Goal: Information Seeking & Learning: Learn about a topic

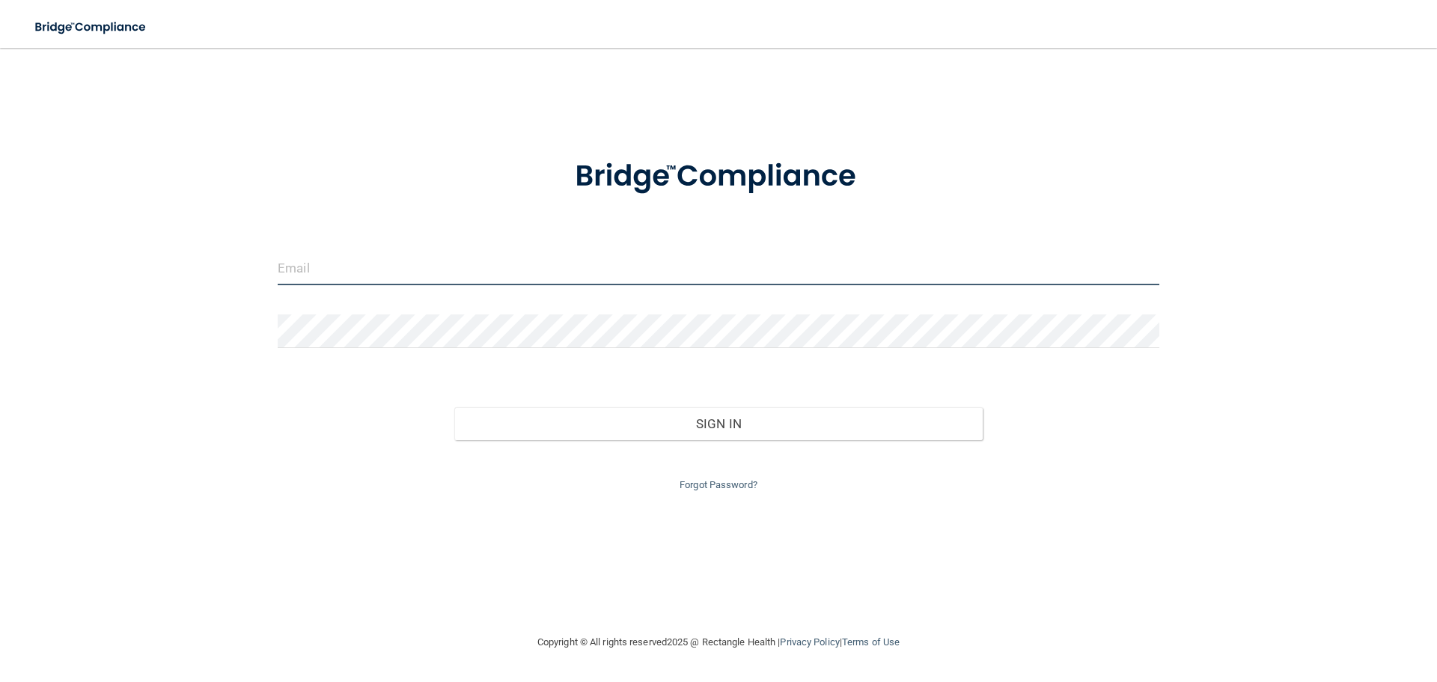
click at [366, 266] on input "email" at bounding box center [719, 268] width 882 height 34
type input "[EMAIL_ADDRESS][DOMAIN_NAME]"
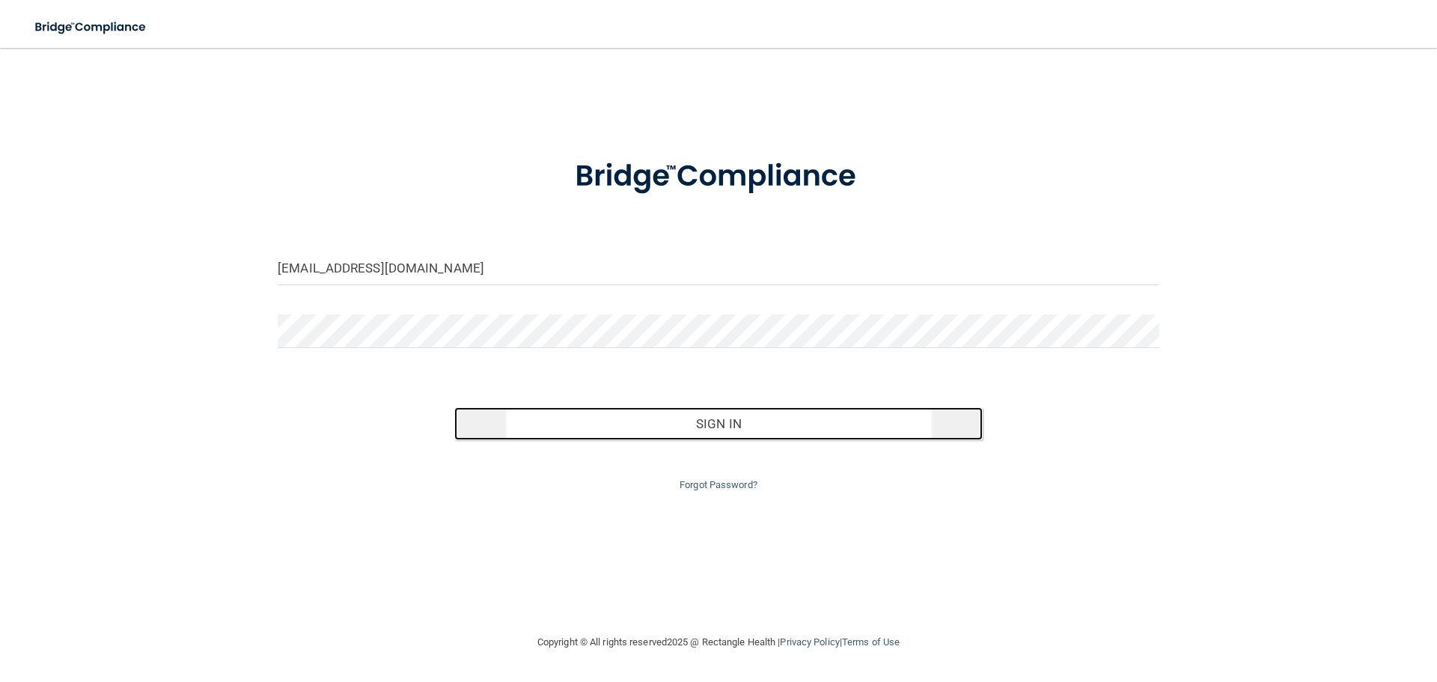
click at [732, 419] on button "Sign In" at bounding box center [718, 423] width 529 height 33
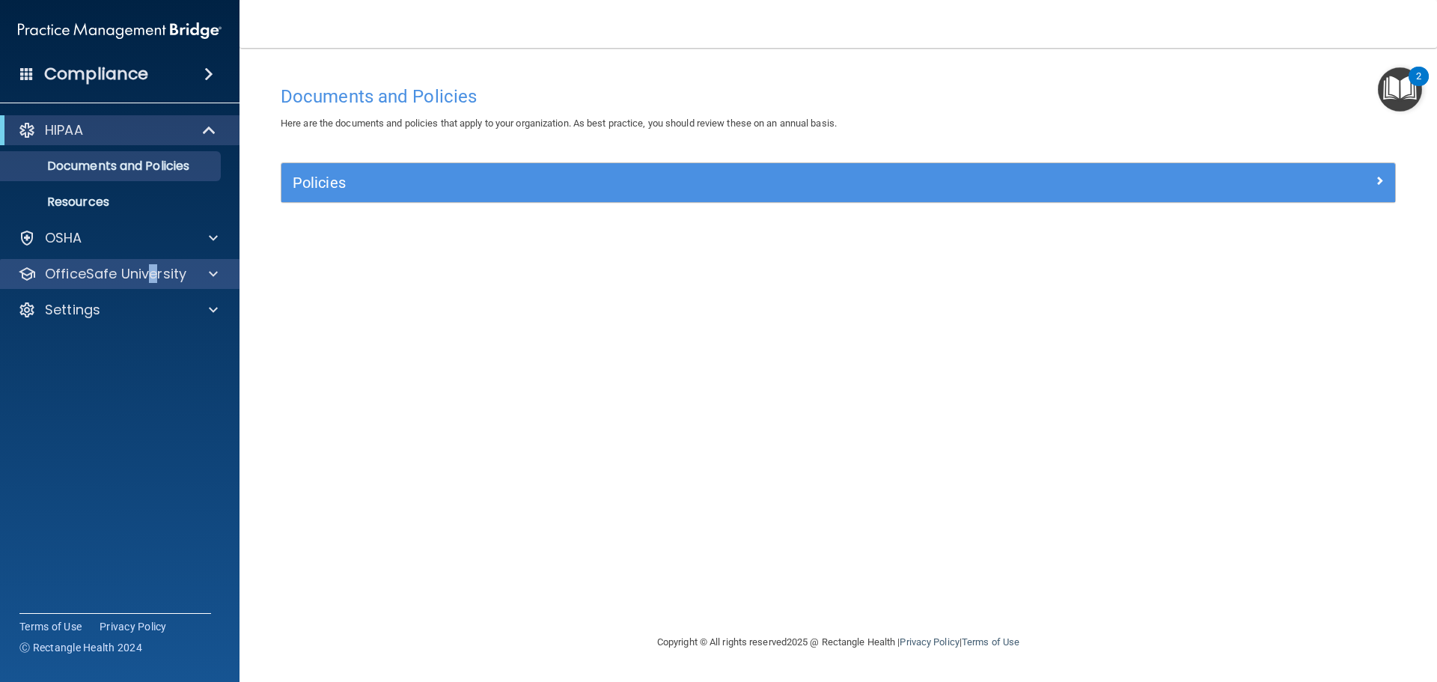
click at [154, 284] on div "OfficeSafe University" at bounding box center [120, 274] width 240 height 30
click at [213, 275] on span at bounding box center [213, 274] width 9 height 18
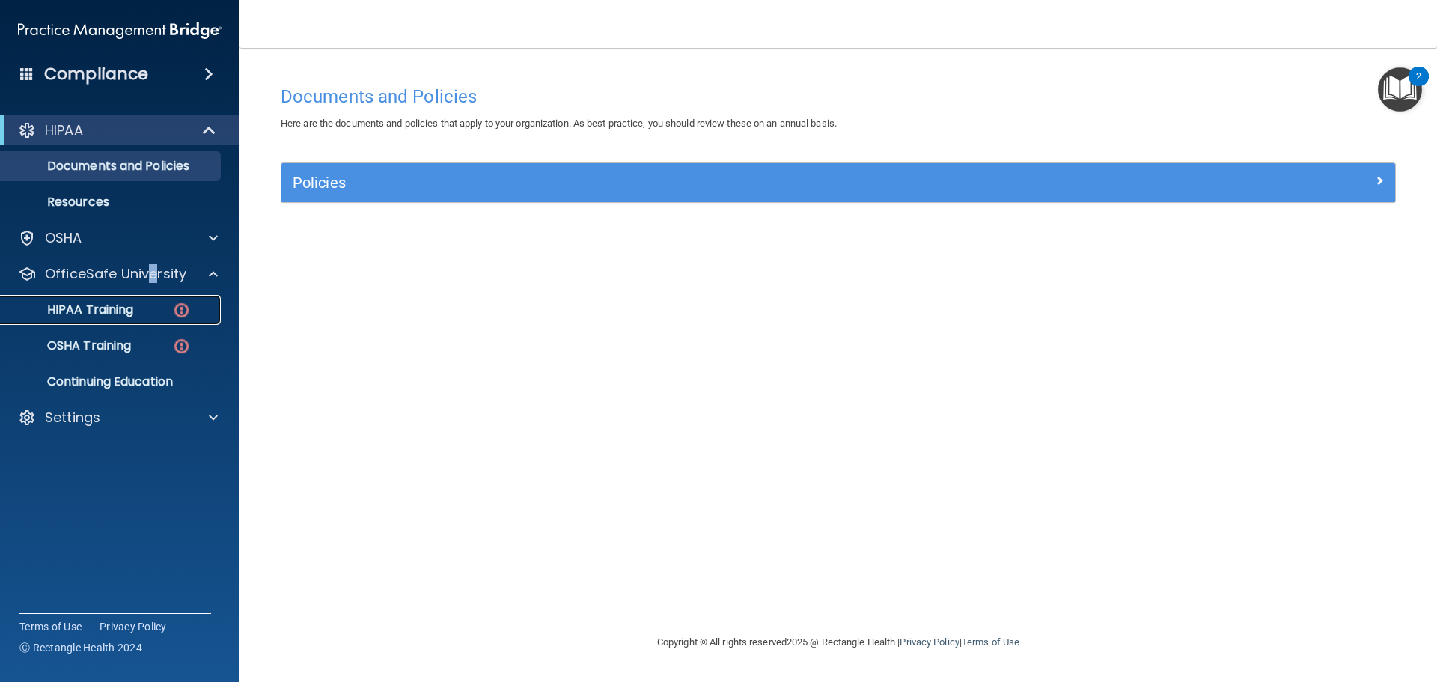
click at [99, 310] on p "HIPAA Training" at bounding box center [72, 309] width 124 height 15
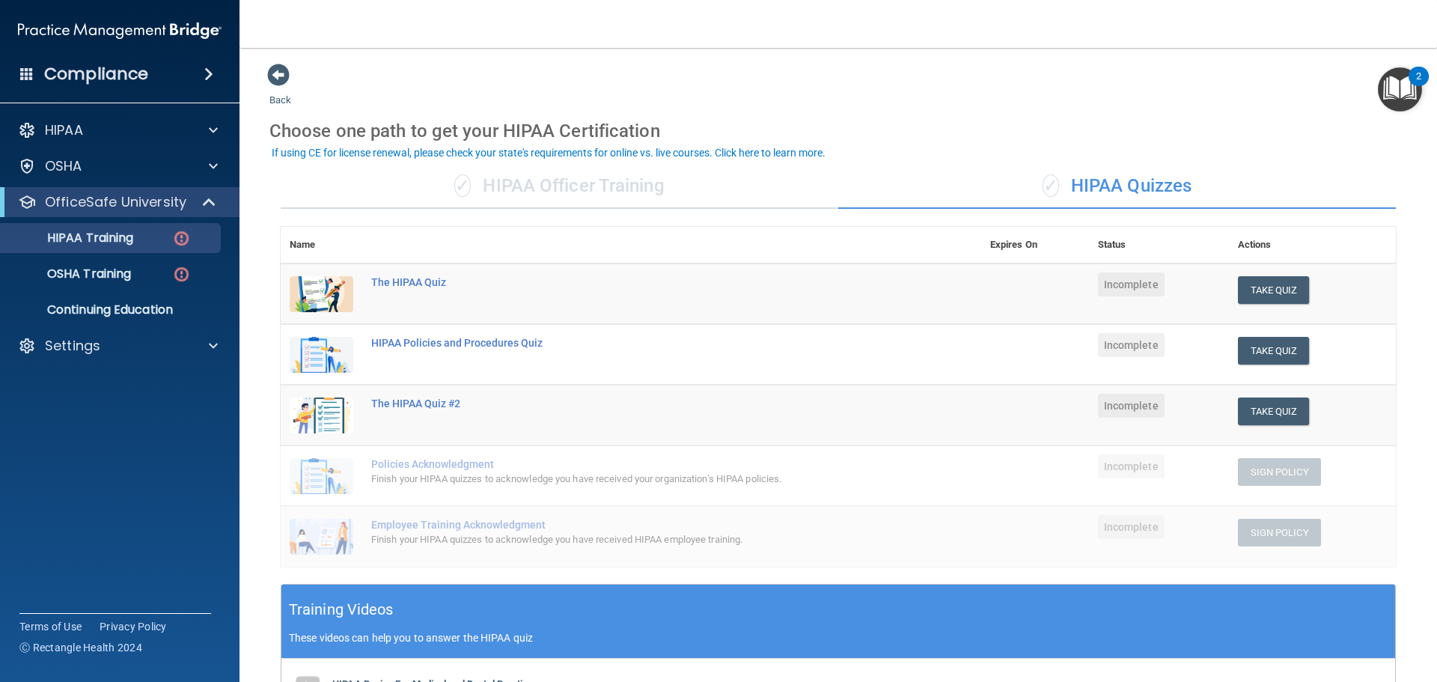
click at [588, 187] on div "✓ HIPAA Officer Training" at bounding box center [560, 186] width 558 height 45
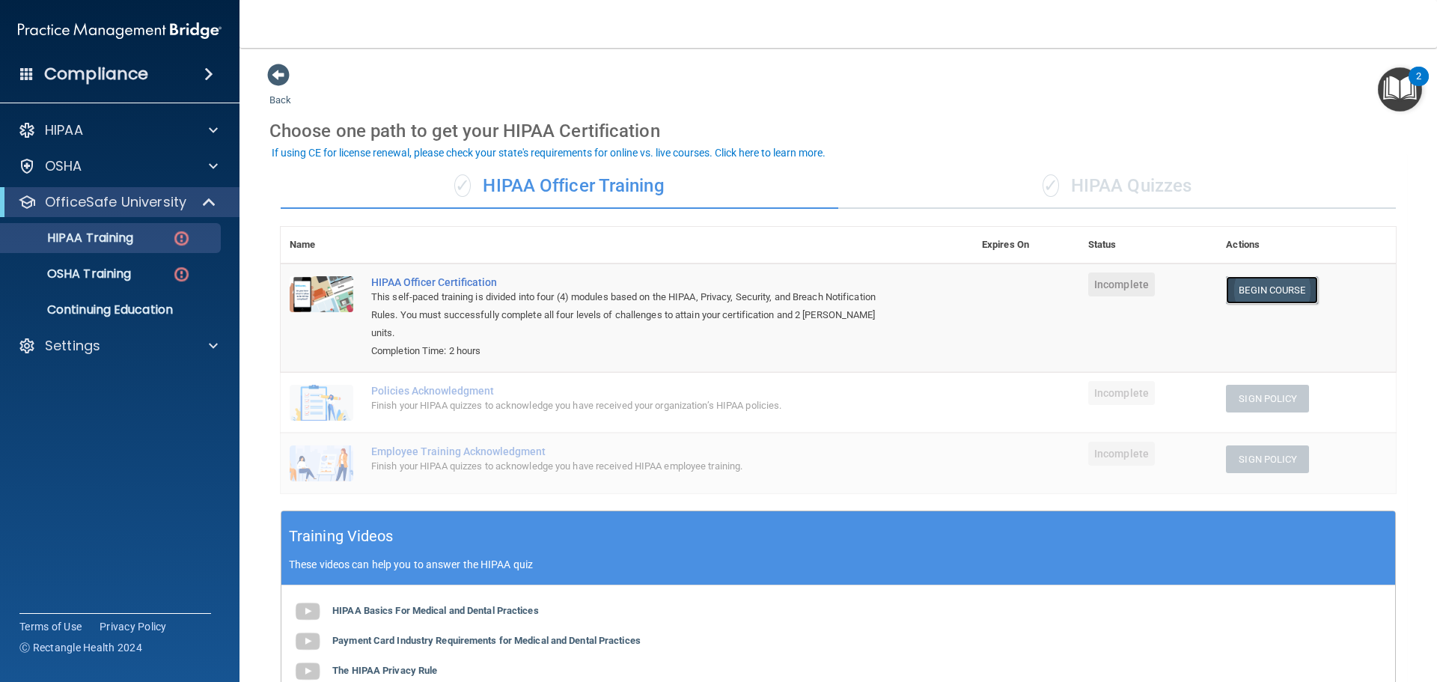
click at [1253, 285] on link "Begin Course" at bounding box center [1271, 290] width 91 height 28
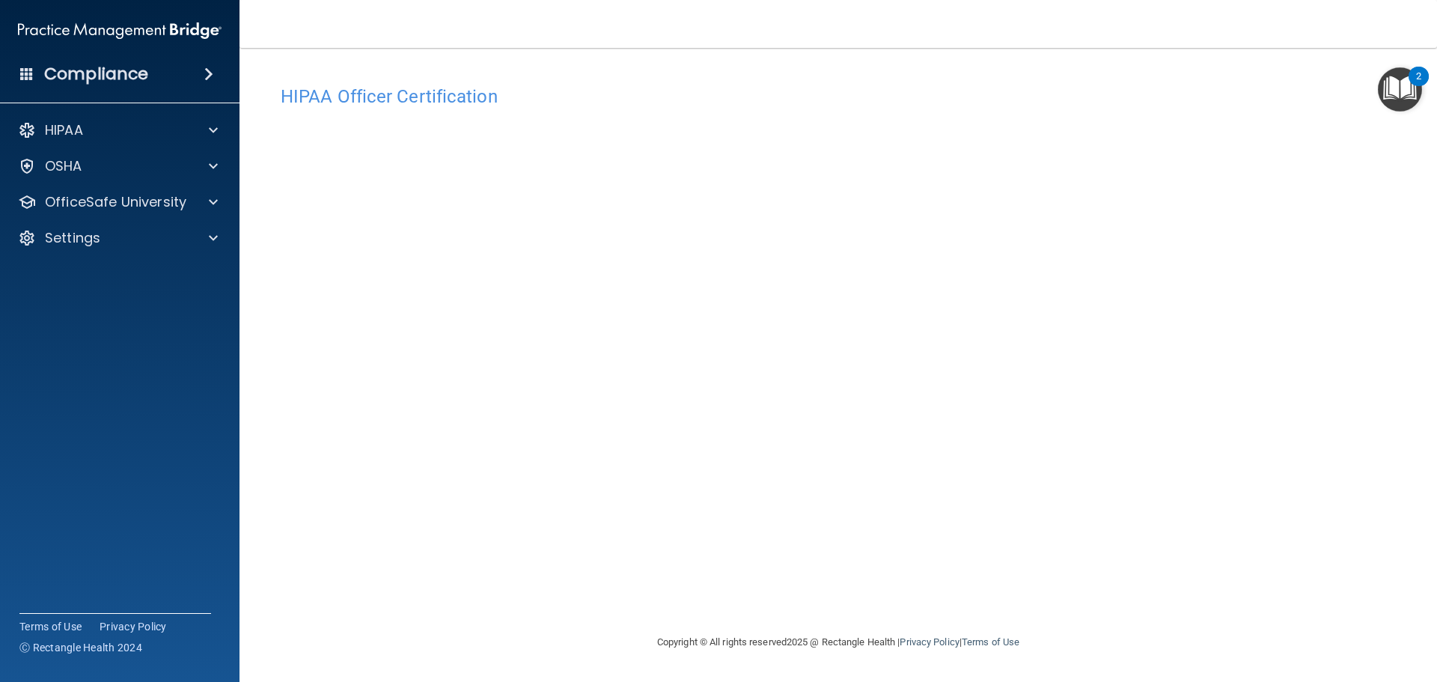
click at [1091, 646] on div "Copyright © All rights reserved 2025 @ Rectangle Health | Privacy Policy | Term…" at bounding box center [838, 642] width 546 height 48
click at [1141, 647] on footer "Copyright © All rights reserved 2025 @ Rectangle Health | Privacy Policy | Term…" at bounding box center [838, 642] width 1138 height 49
click at [1146, 651] on footer "Copyright © All rights reserved 2025 @ Rectangle Health | Privacy Policy | Term…" at bounding box center [838, 642] width 1138 height 49
click at [335, 95] on h4 "HIPAA Officer Certification" at bounding box center [838, 96] width 1115 height 19
click at [1092, 648] on div "Copyright © All rights reserved 2025 @ Rectangle Health | Privacy Policy | Term…" at bounding box center [838, 642] width 546 height 48
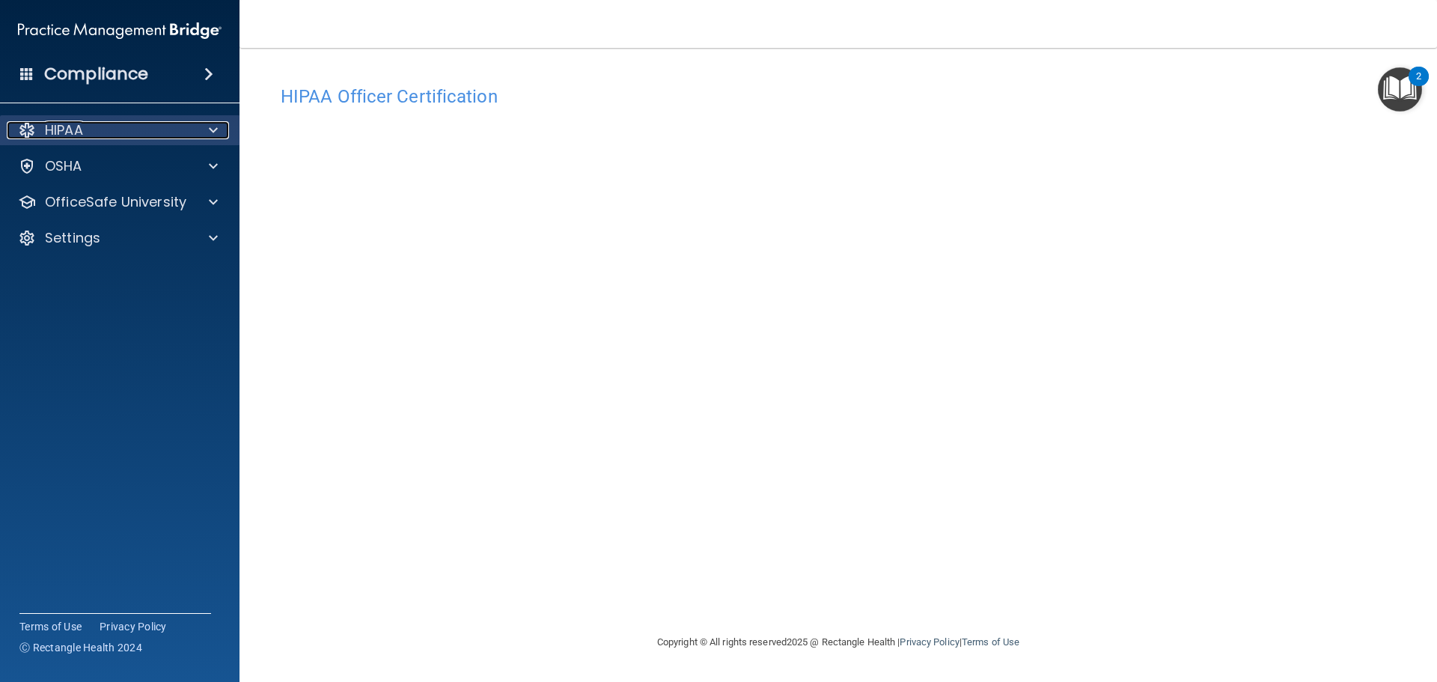
click at [68, 123] on p "HIPAA" at bounding box center [64, 130] width 38 height 18
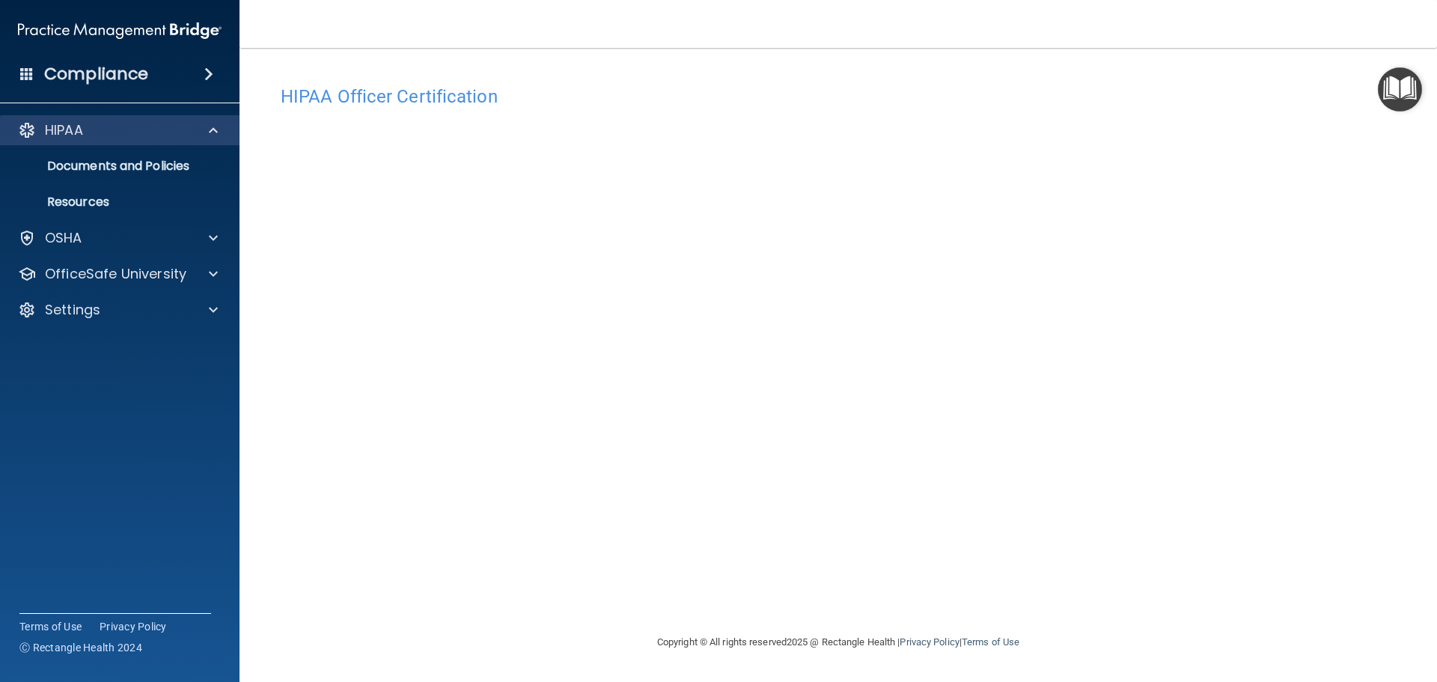
click at [66, 119] on div "HIPAA" at bounding box center [120, 130] width 240 height 30
click at [96, 31] on img at bounding box center [120, 31] width 204 height 30
click at [116, 31] on img at bounding box center [120, 31] width 204 height 30
click at [70, 70] on h4 "Compliance" at bounding box center [96, 74] width 104 height 21
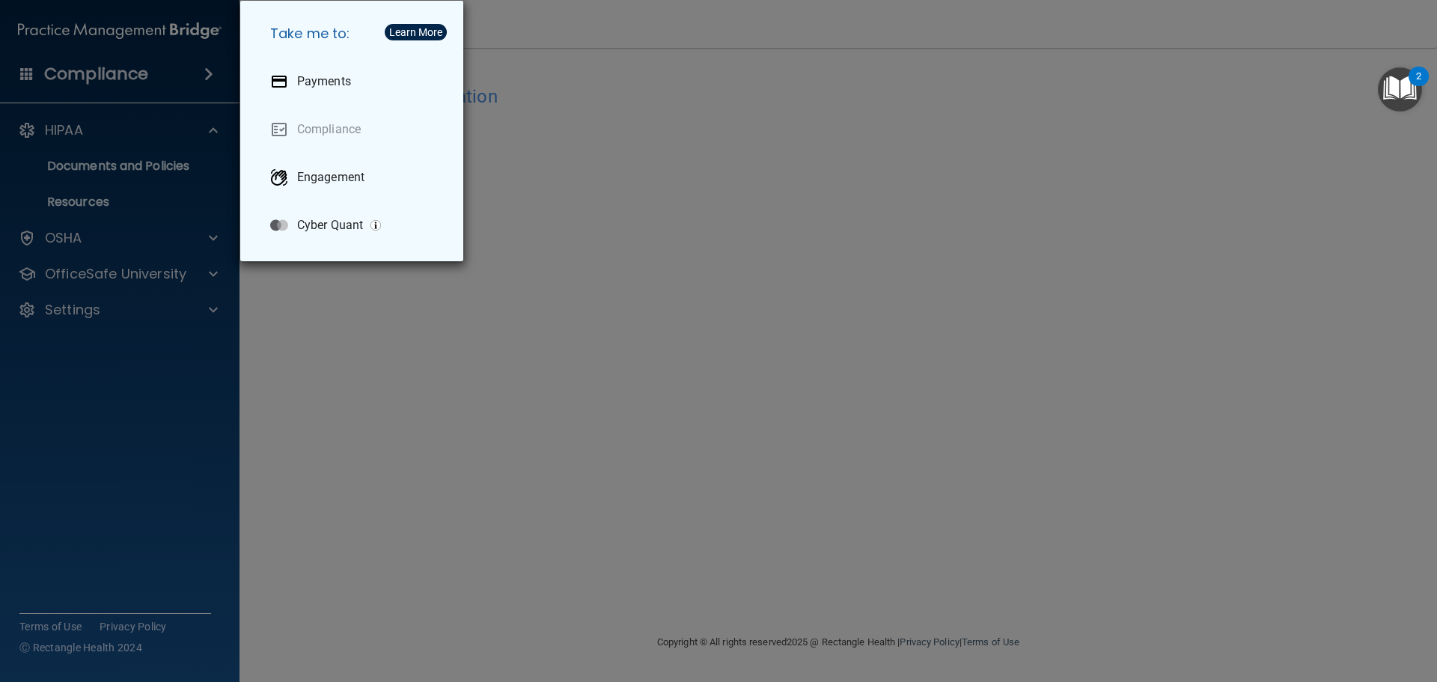
click at [76, 69] on div "Take me to: Payments Compliance Engagement Cyber Quant" at bounding box center [718, 341] width 1437 height 682
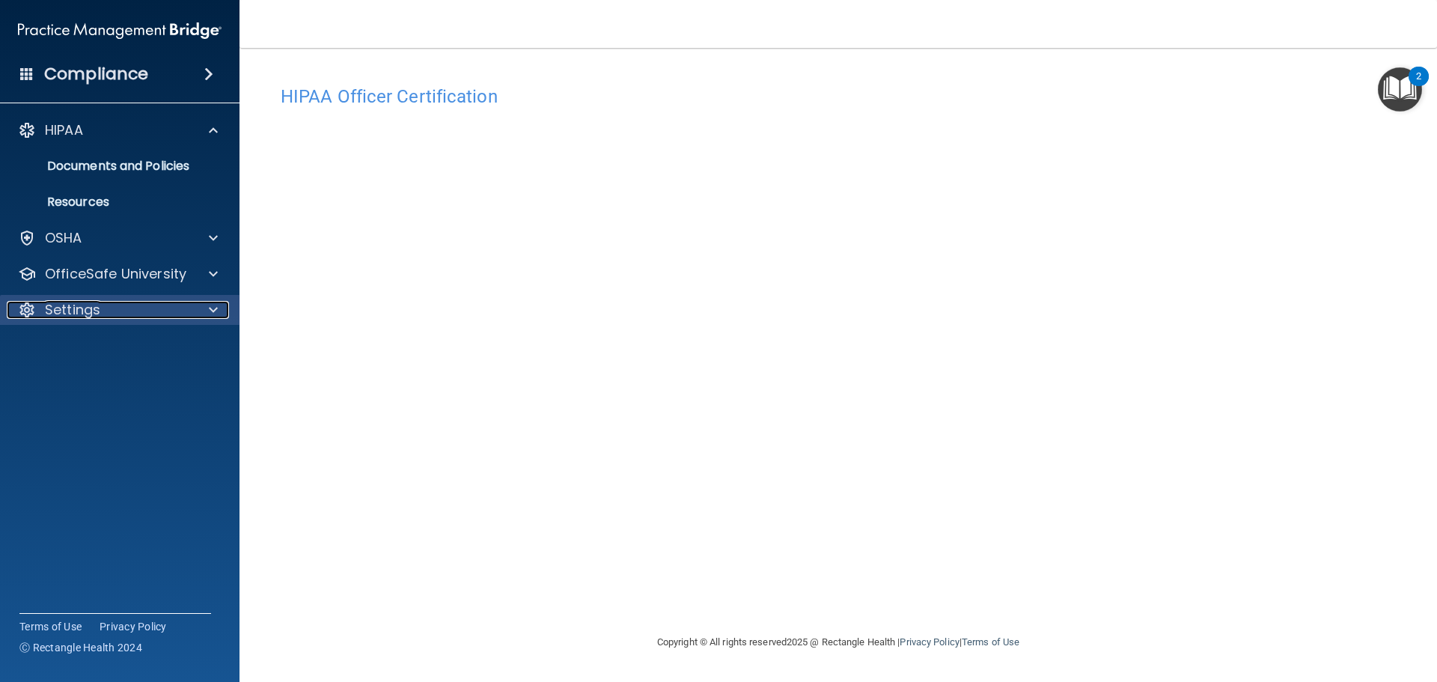
click at [69, 303] on p "Settings" at bounding box center [72, 310] width 55 height 18
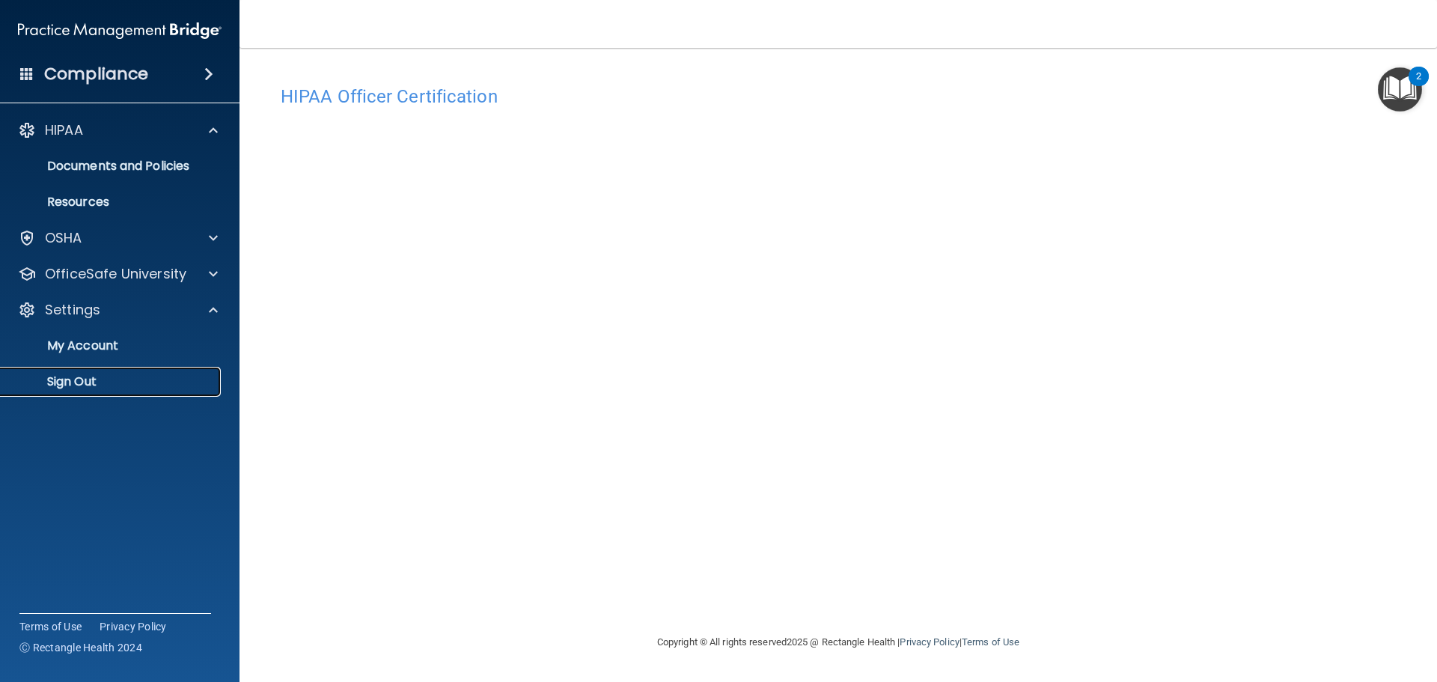
click at [61, 376] on p "Sign Out" at bounding box center [112, 381] width 204 height 15
